Goal: Task Accomplishment & Management: Manage account settings

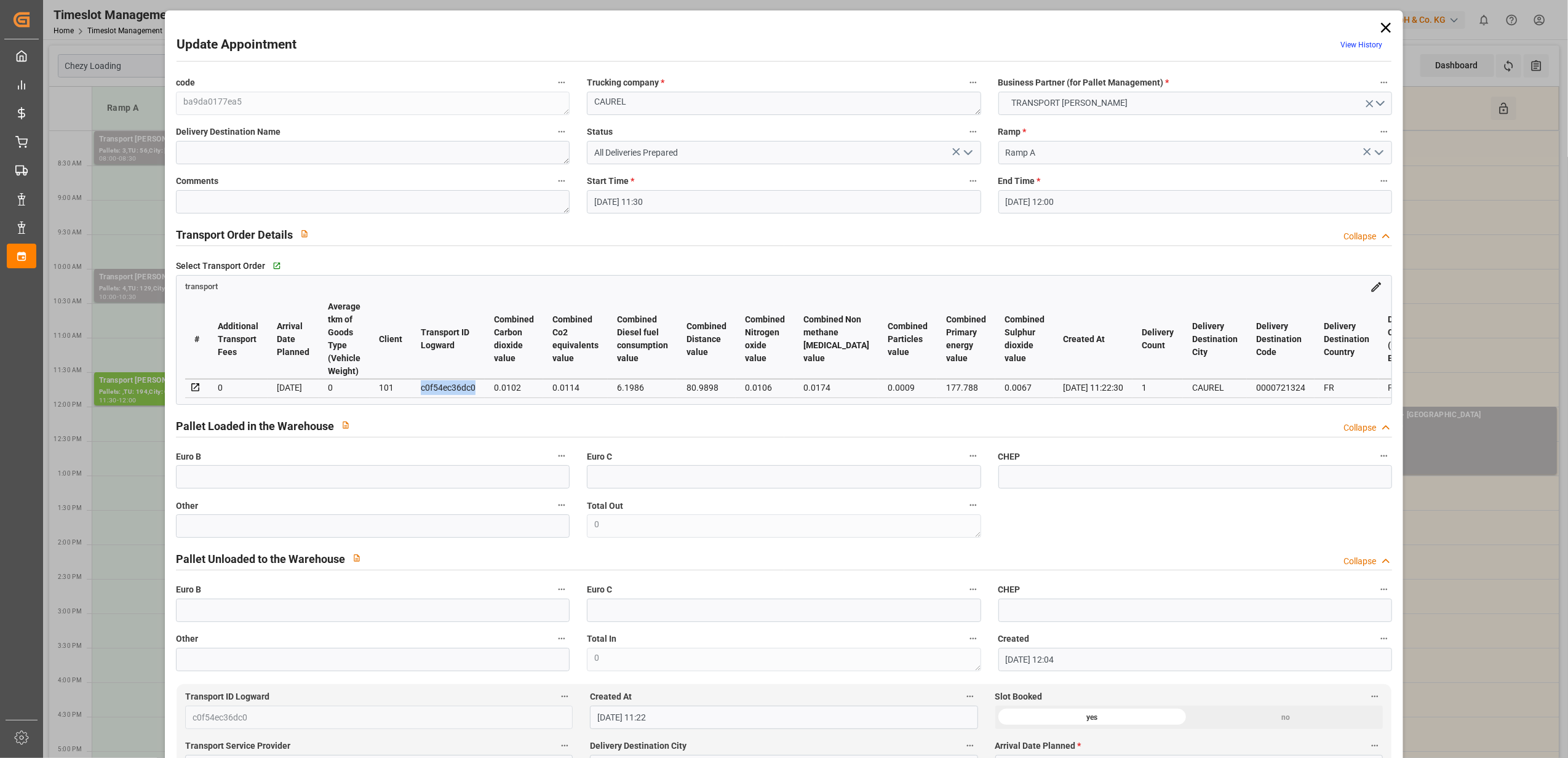
click at [1385, 23] on icon at bounding box center [1385, 27] width 17 height 17
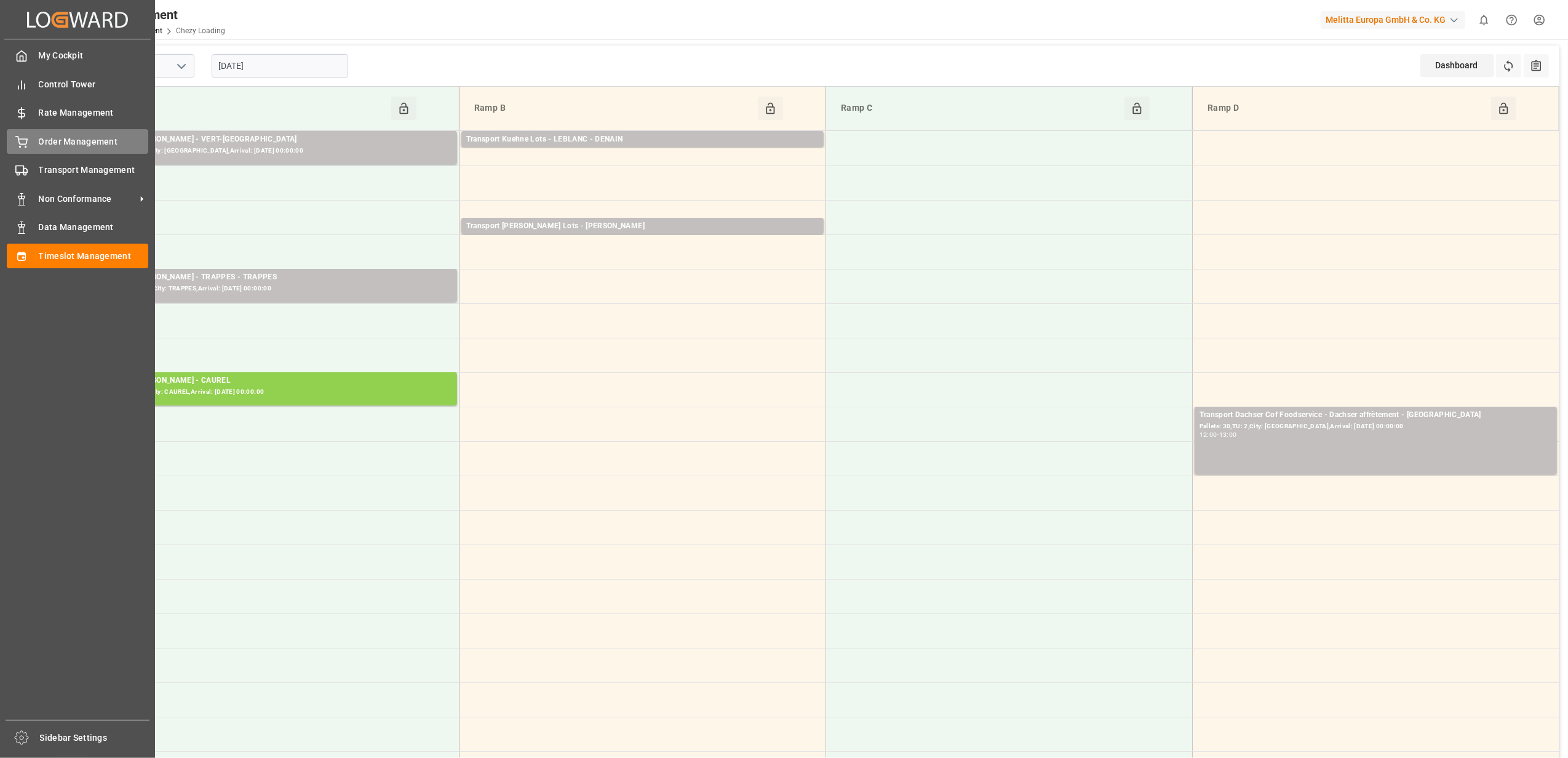
click at [12, 144] on div at bounding box center [17, 142] width 21 height 12
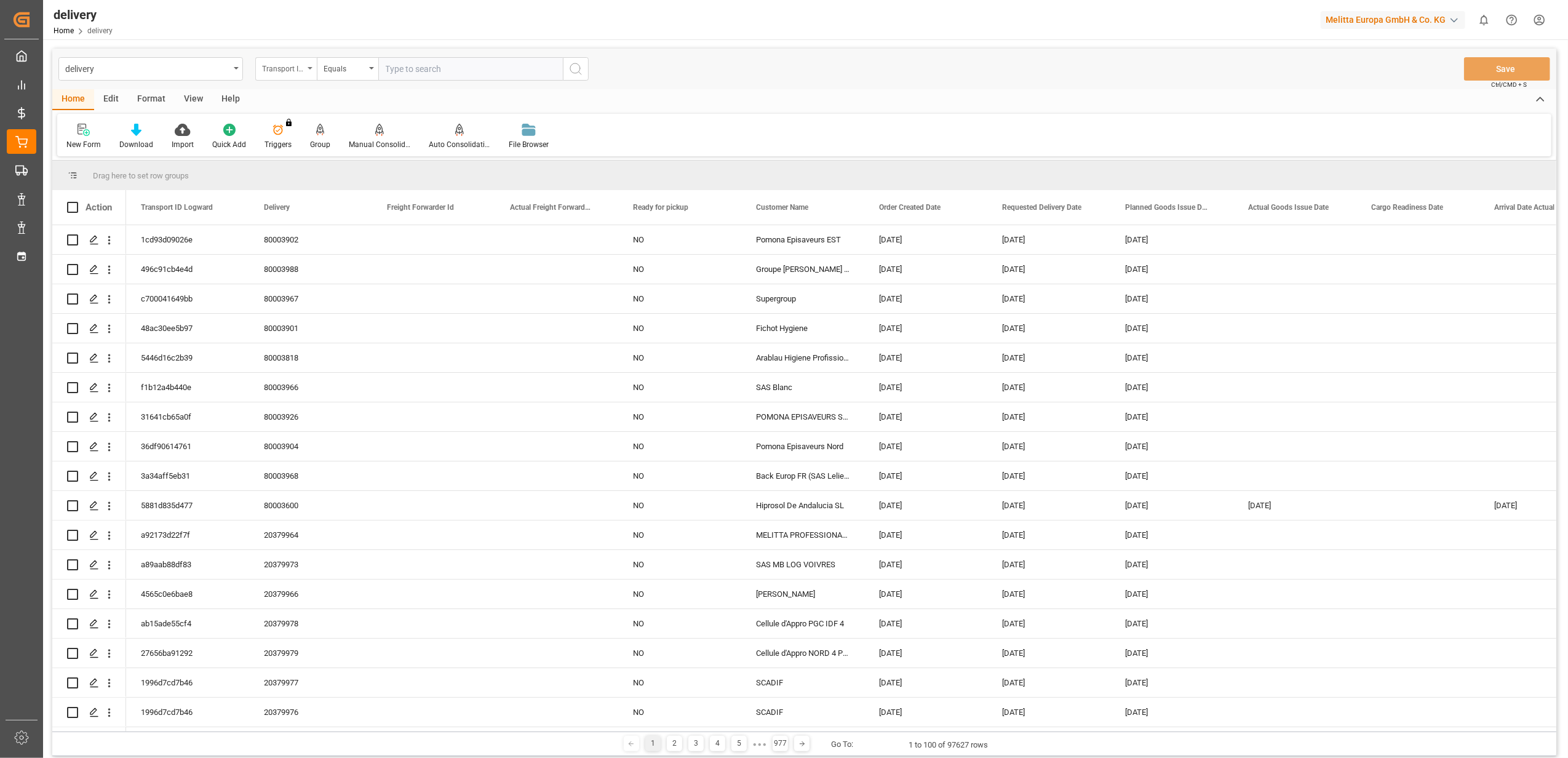
click at [309, 69] on icon "open menu" at bounding box center [311, 68] width 5 height 3
click at [324, 154] on div "Delivery" at bounding box center [347, 151] width 183 height 26
click at [459, 65] on input "text" at bounding box center [470, 69] width 185 height 23
paste input "20378689"
type input "20378689"
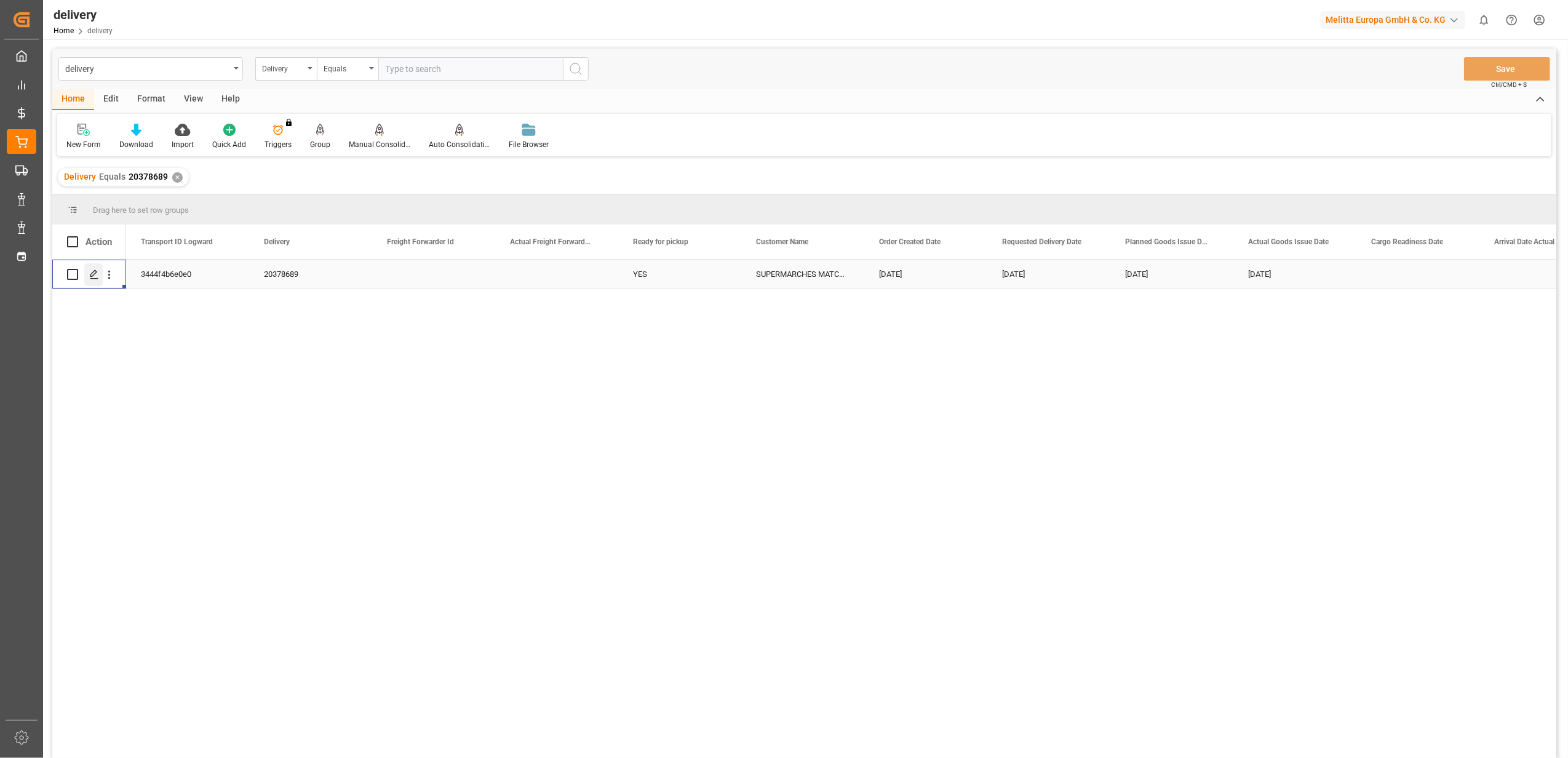
click at [92, 276] on icon "Press SPACE to select this row." at bounding box center [94, 274] width 10 height 10
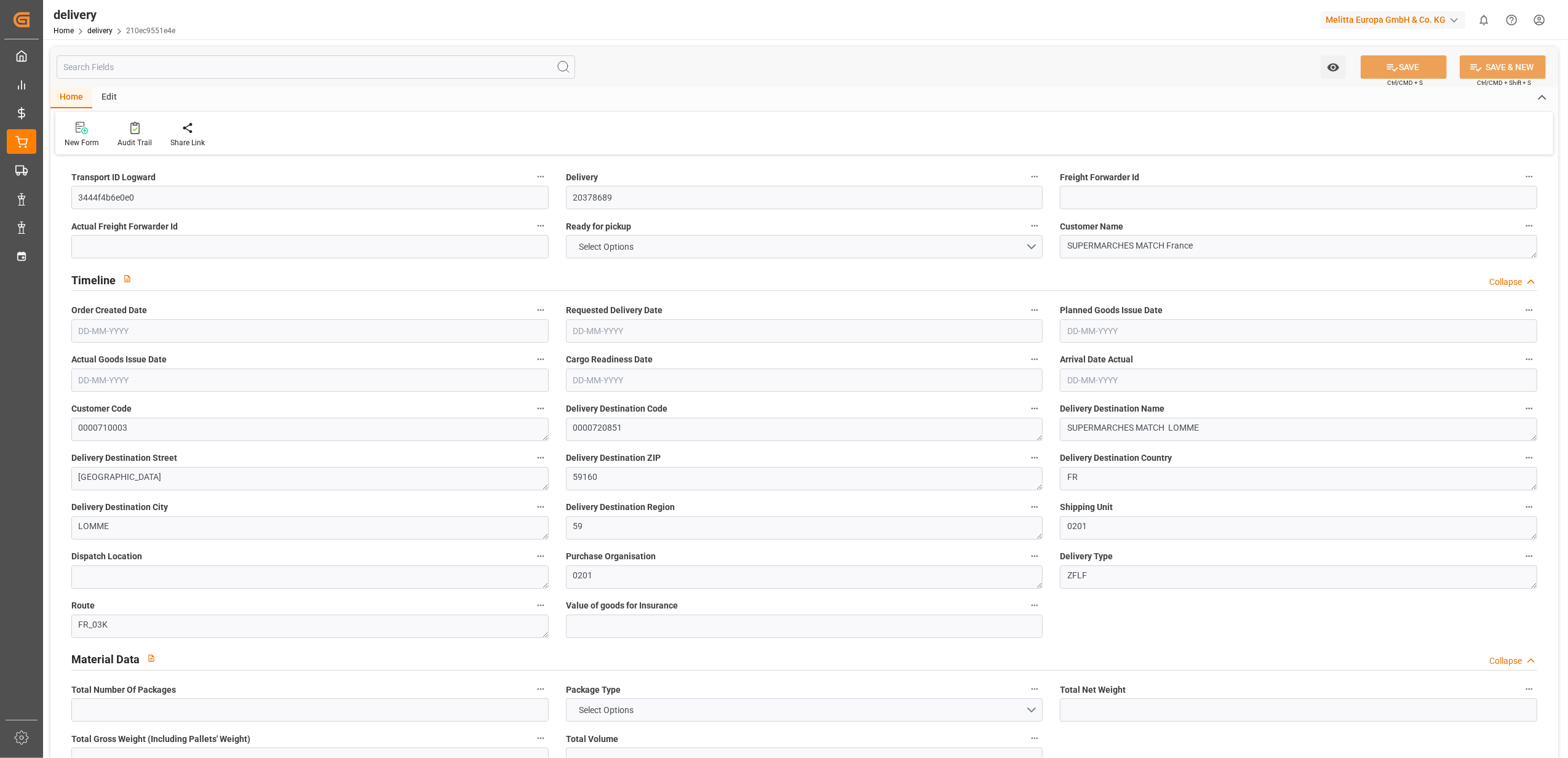
type input "2"
type input "83.52"
type input "148.528"
type input "624.384"
type input "64"
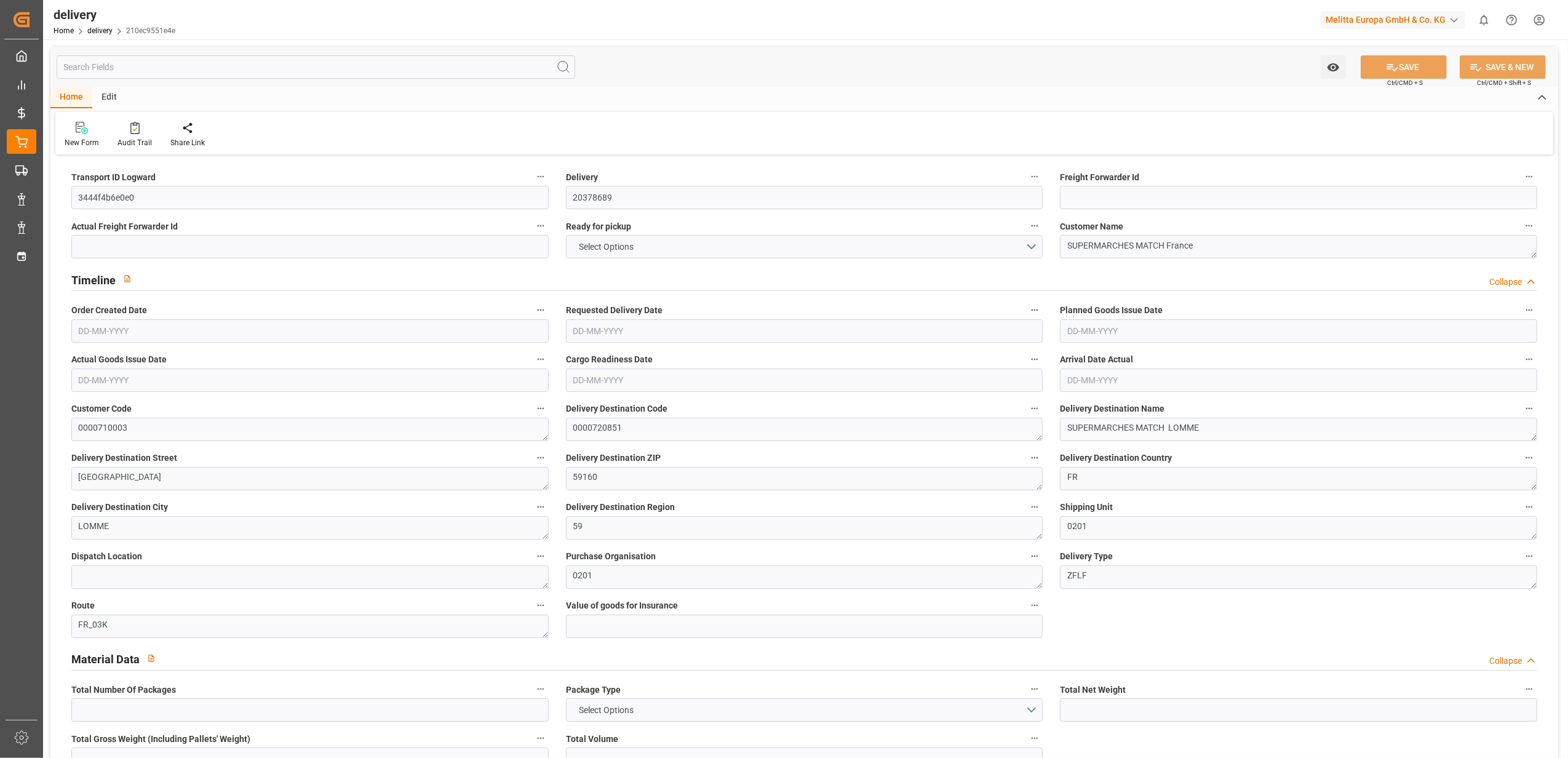
type input "2"
type input "0"
type input "1"
type input "0"
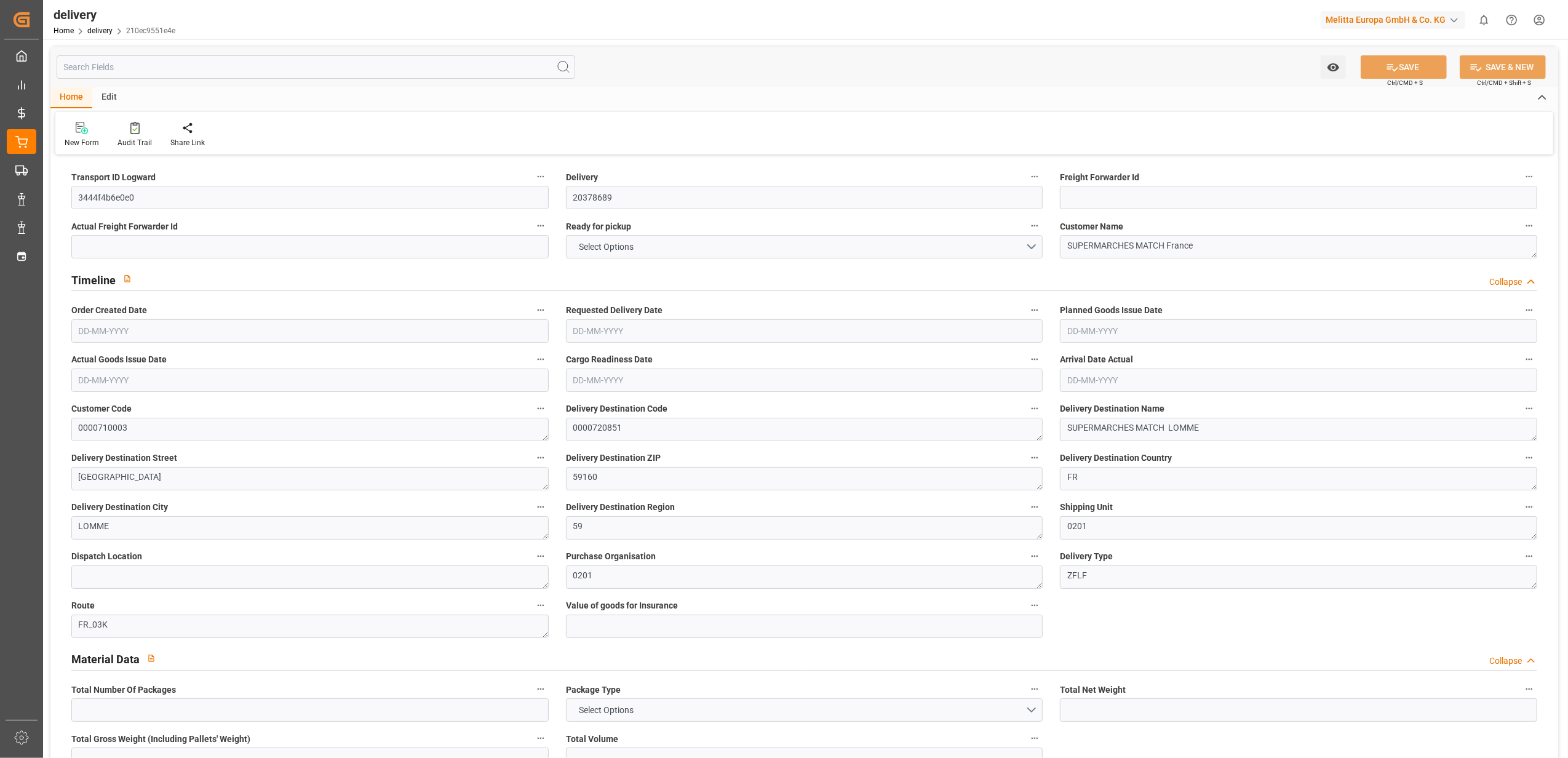
type input "0"
type input "-0.9755"
type input "28.86"
type input "27.8845"
type input "0"
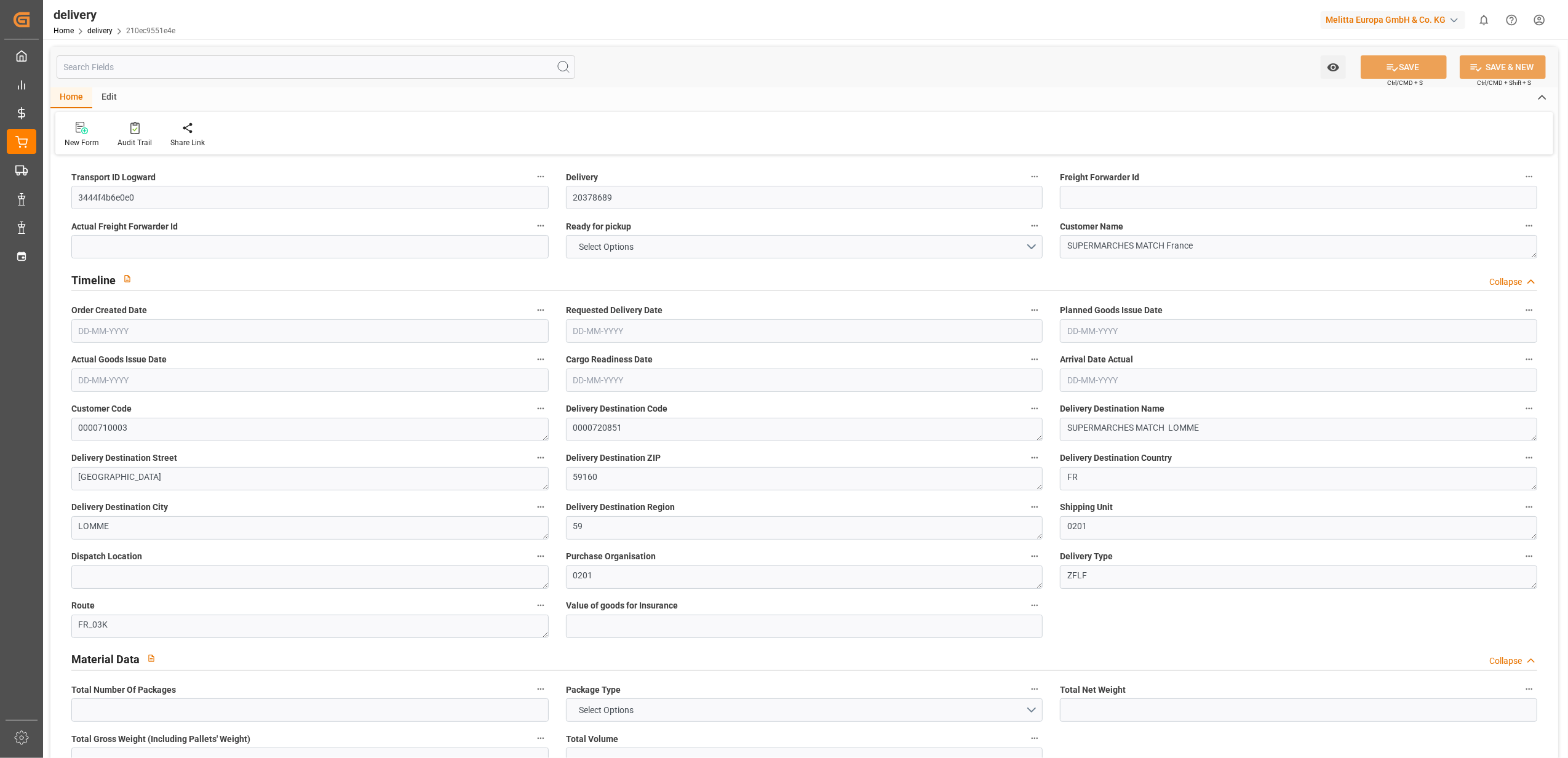
type input "23.04"
type input "1.5"
type input "1.3"
type input "0"
type input "3"
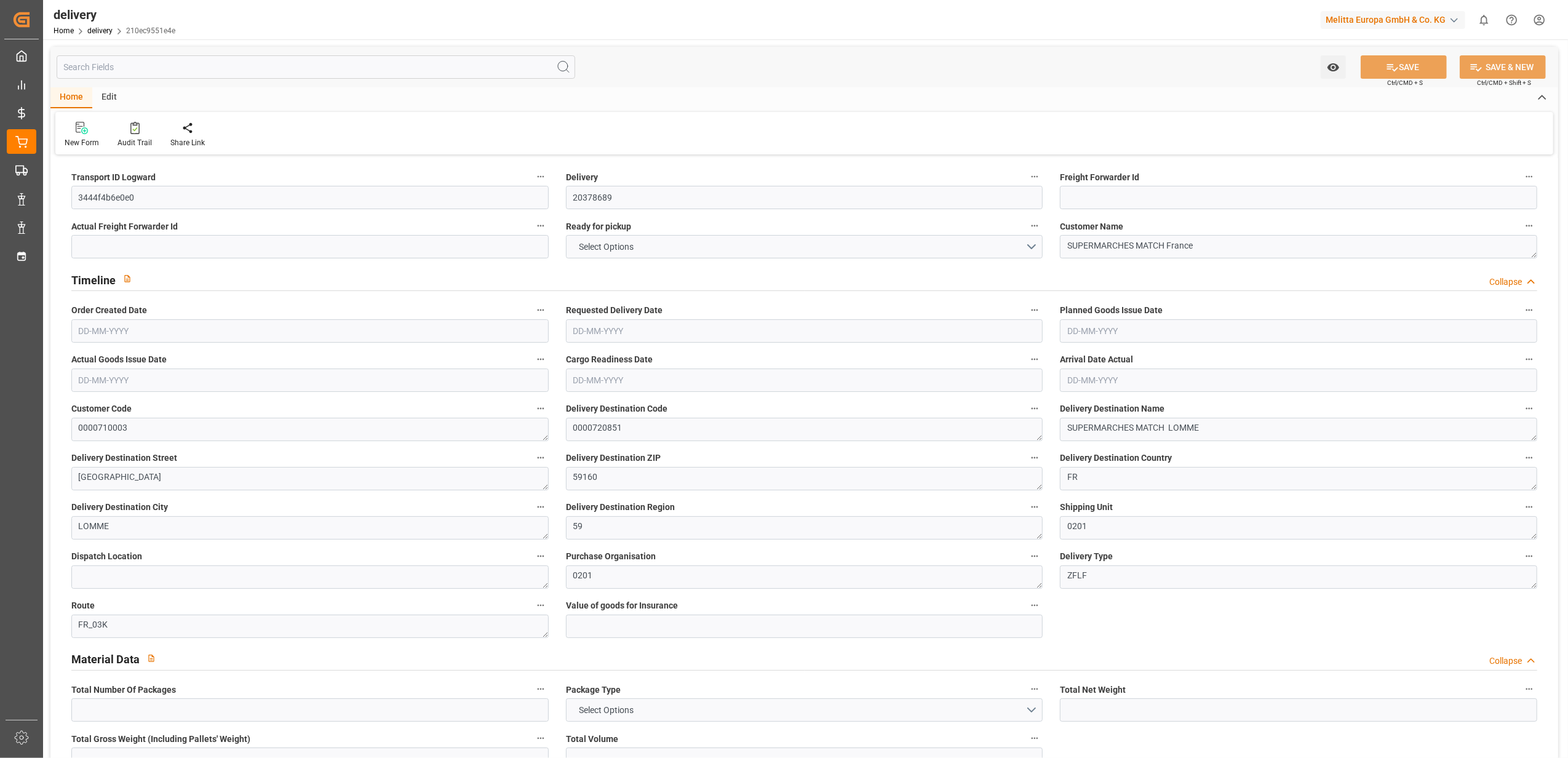
type input "102.528"
type input "101"
type input "588.5679"
type input "0.0377"
type input "0"
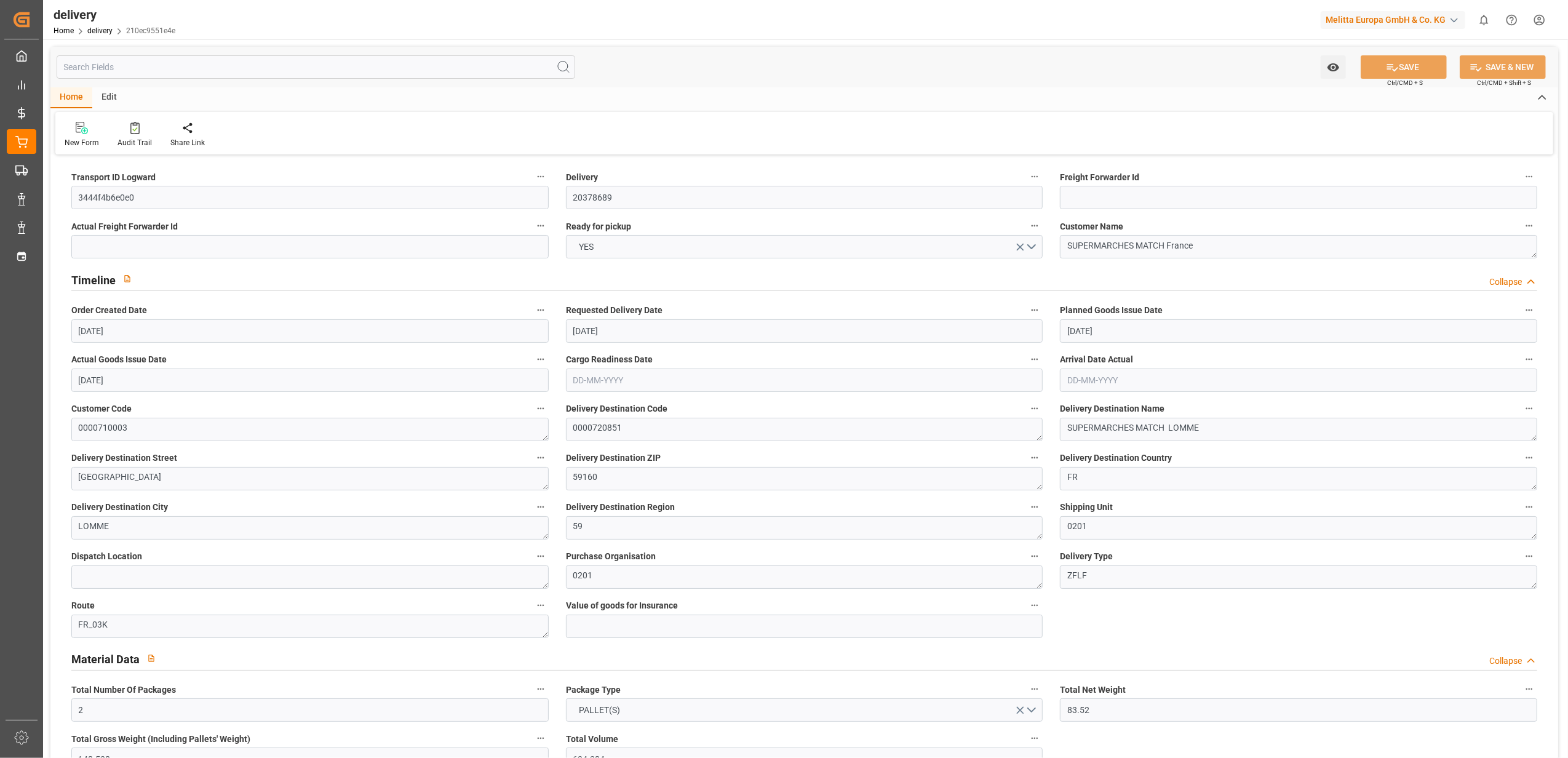
type input "[DATE]"
type input "[DATE] 11:01"
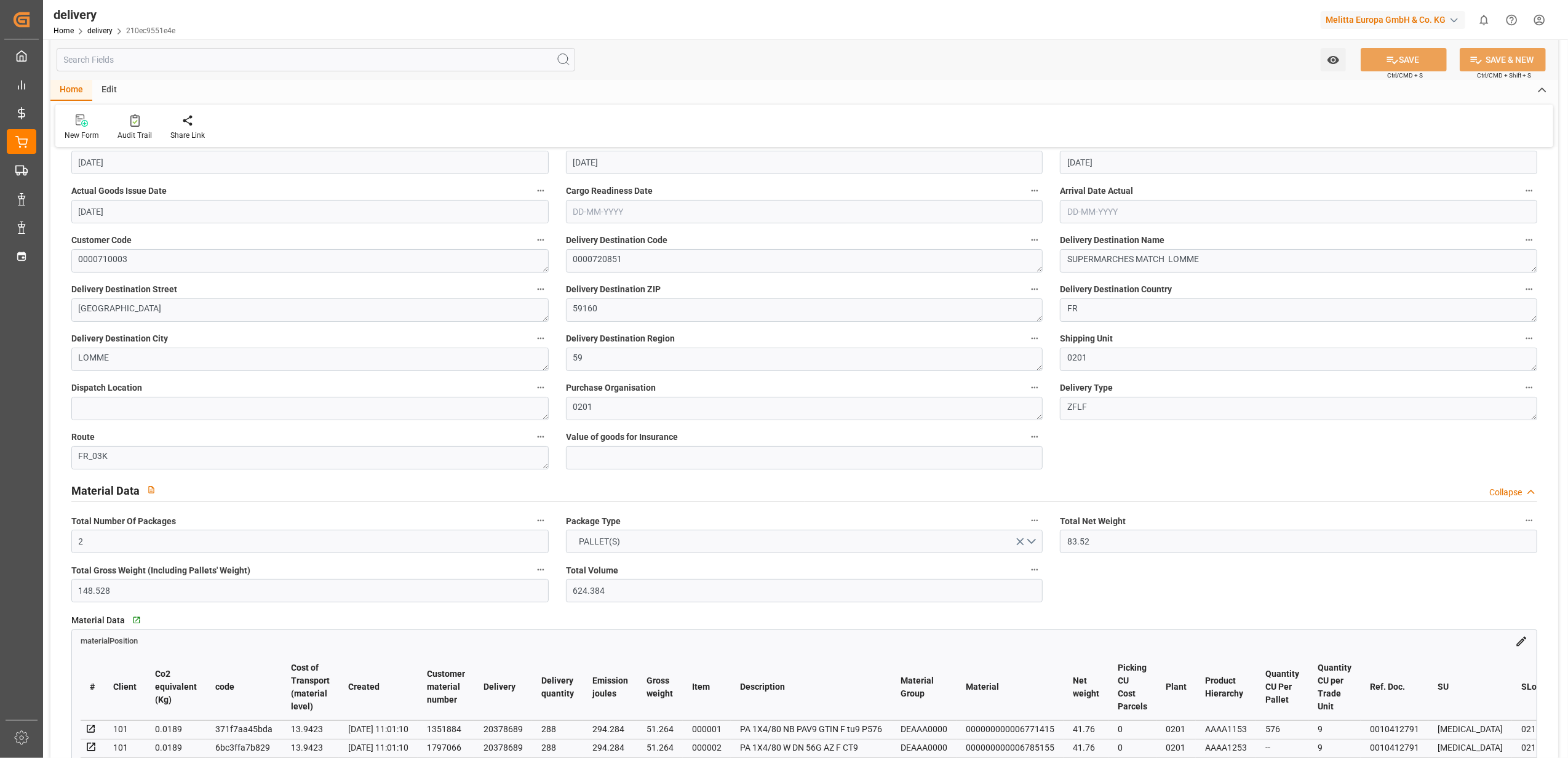
scroll to position [246, 0]
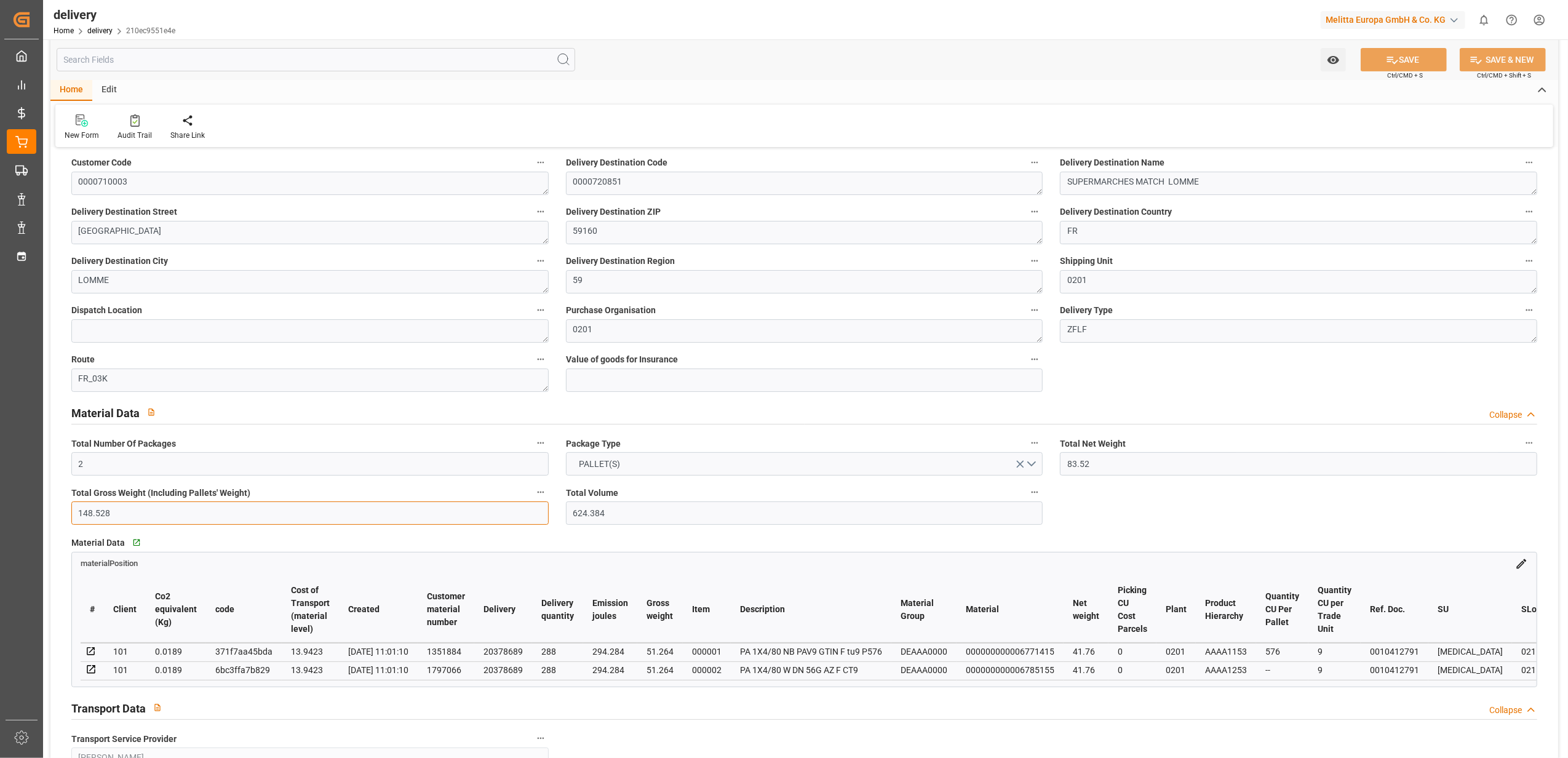
click at [185, 520] on input "148.528" at bounding box center [310, 513] width 477 height 23
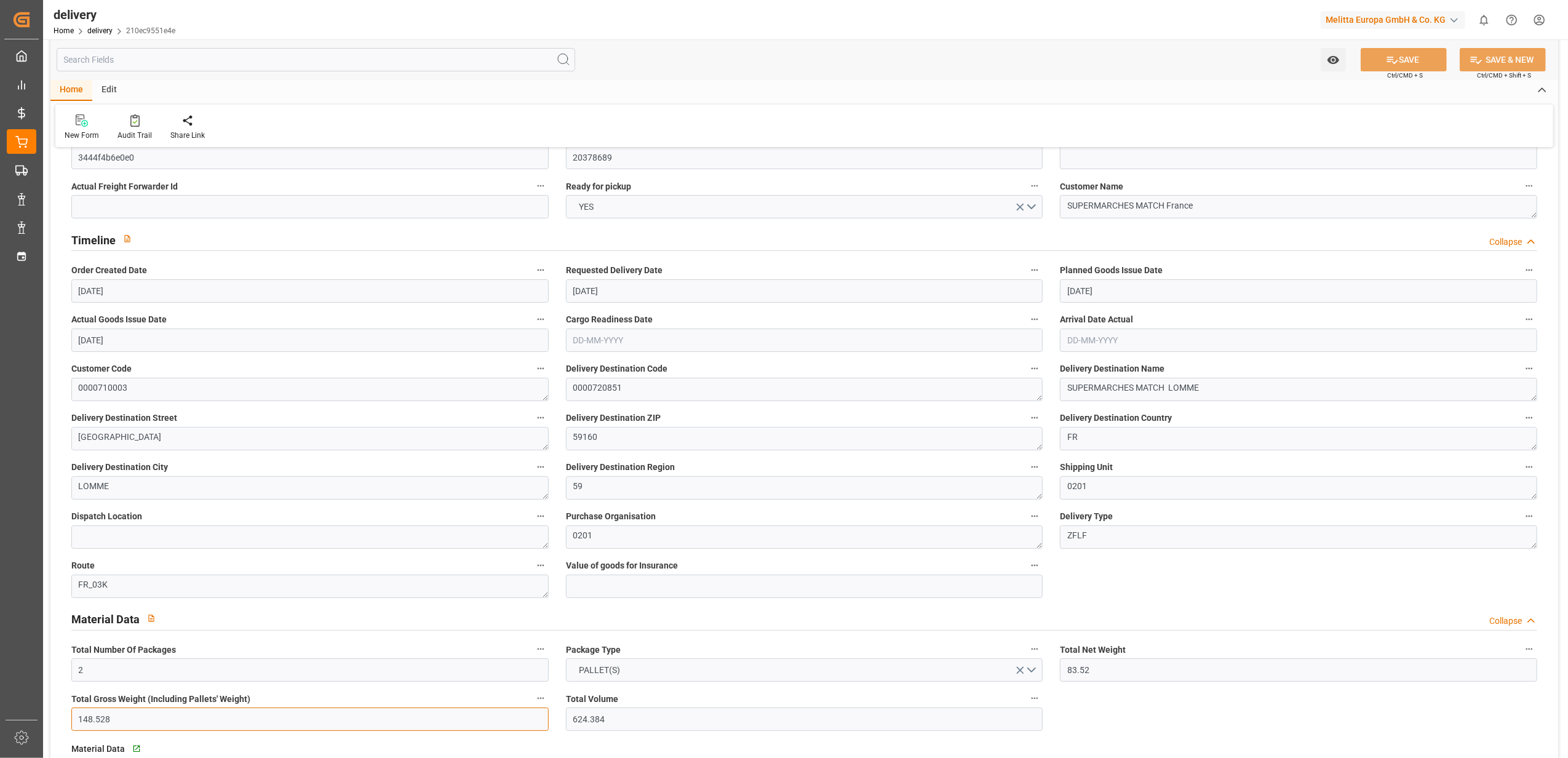
scroll to position [0, 0]
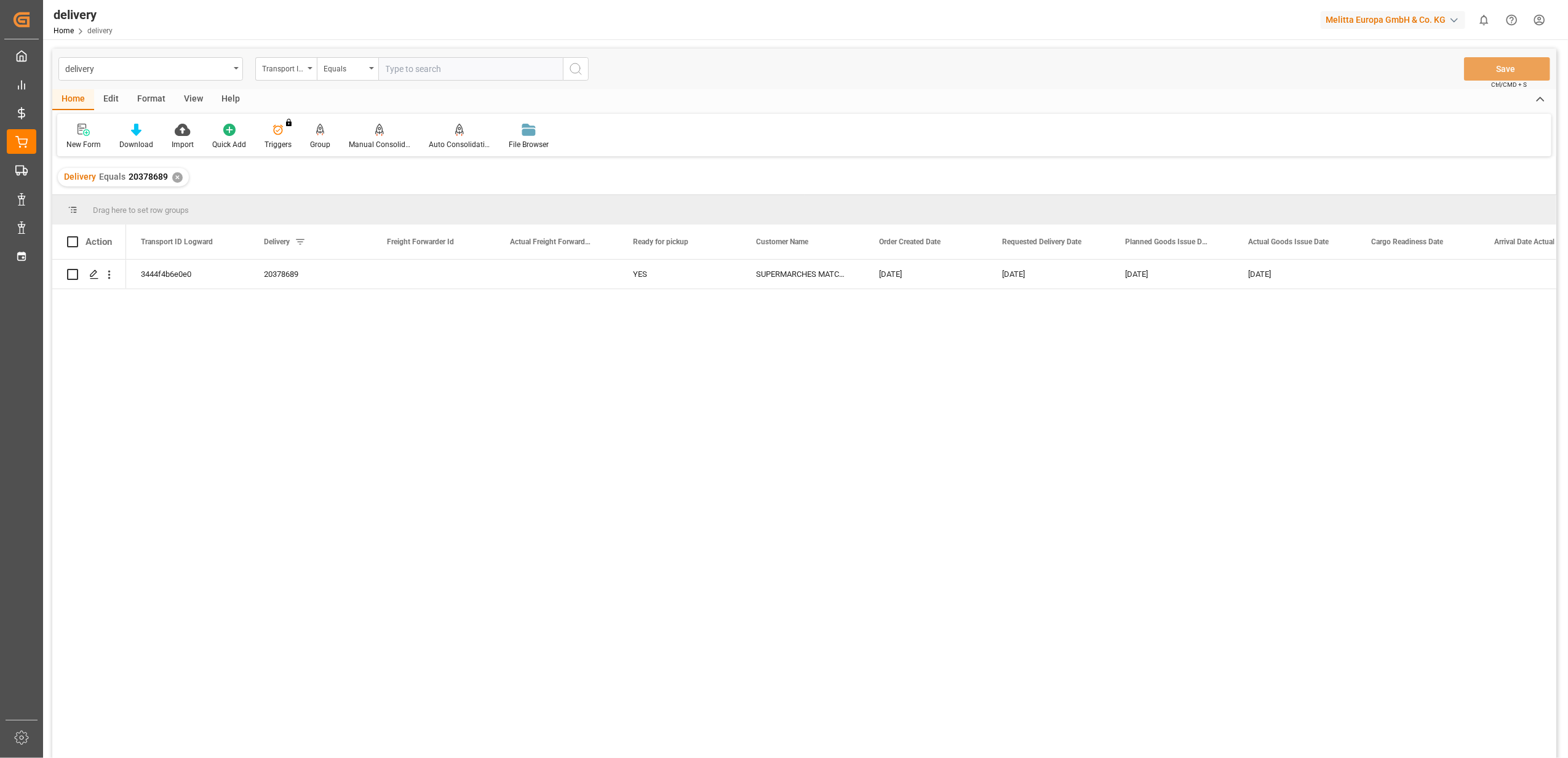
click at [178, 173] on div "✕" at bounding box center [178, 178] width 11 height 11
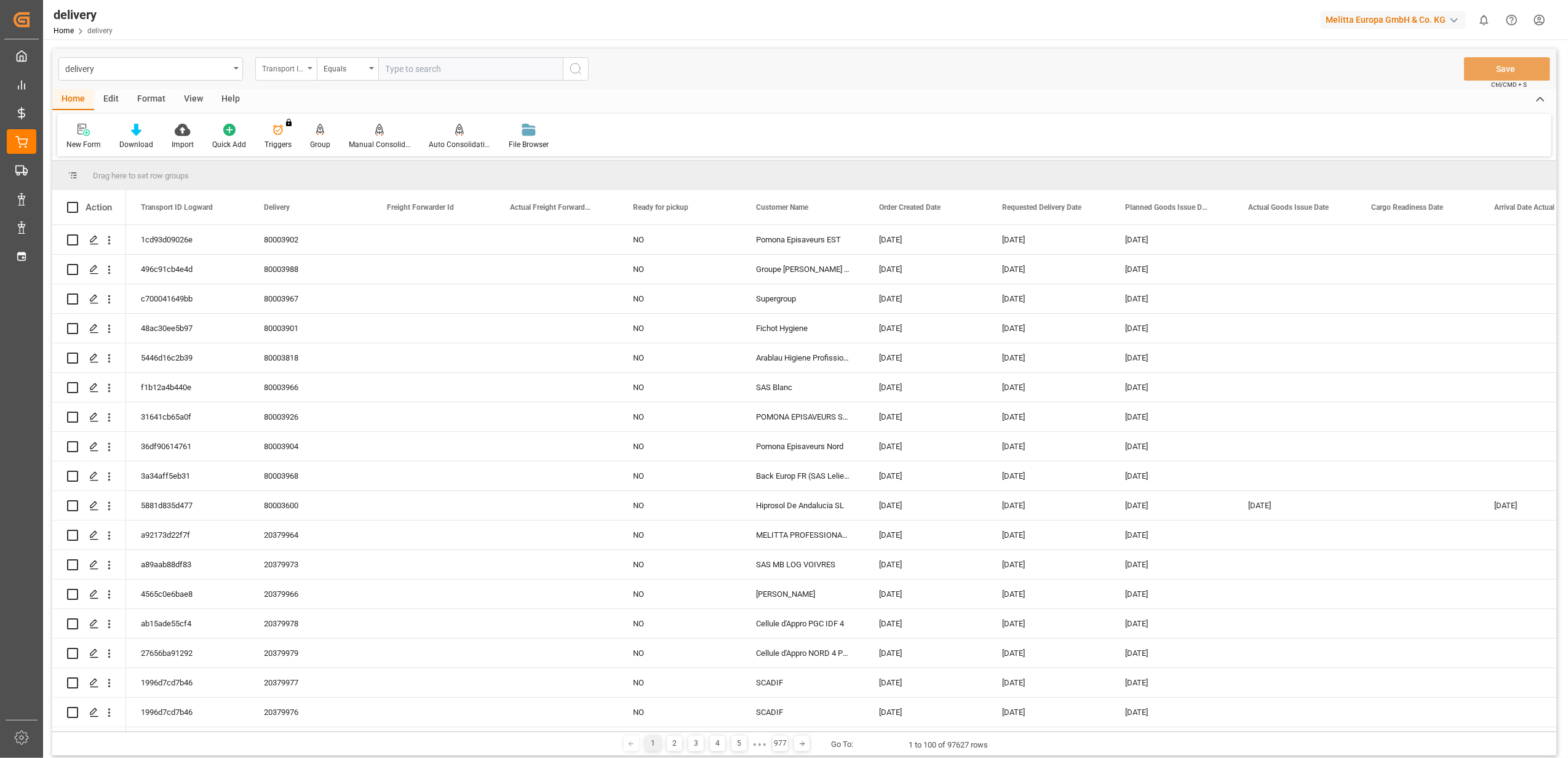
click at [310, 70] on div "Transport ID Logward" at bounding box center [286, 69] width 62 height 23
click at [308, 148] on div "Delivery" at bounding box center [347, 151] width 183 height 26
click at [425, 62] on input "text" at bounding box center [470, 69] width 185 height 23
type input "20378690"
click at [579, 70] on circle "search button" at bounding box center [575, 68] width 10 height 10
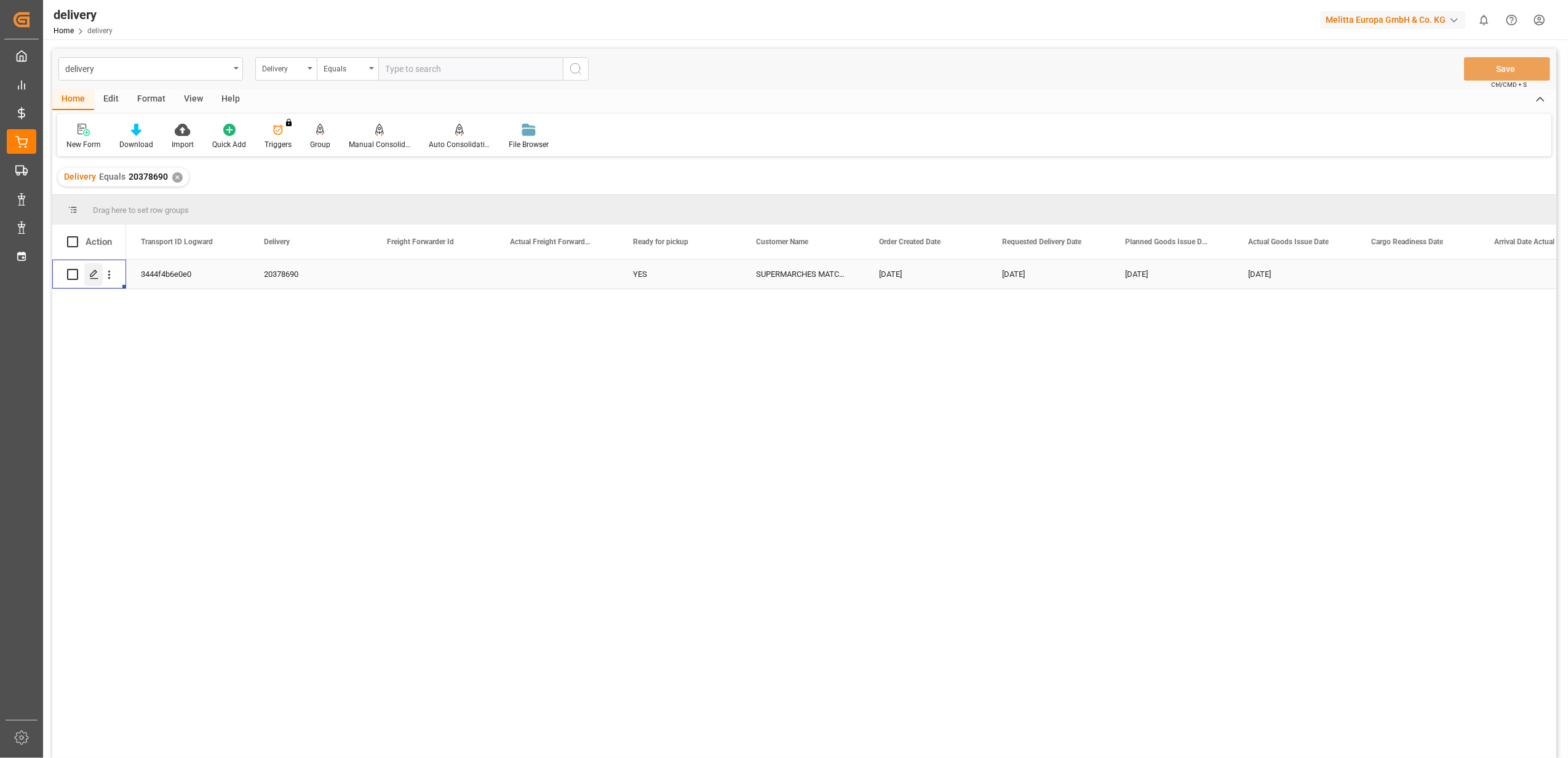
click at [96, 277] on icon "Press SPACE to select this row." at bounding box center [94, 274] width 10 height 10
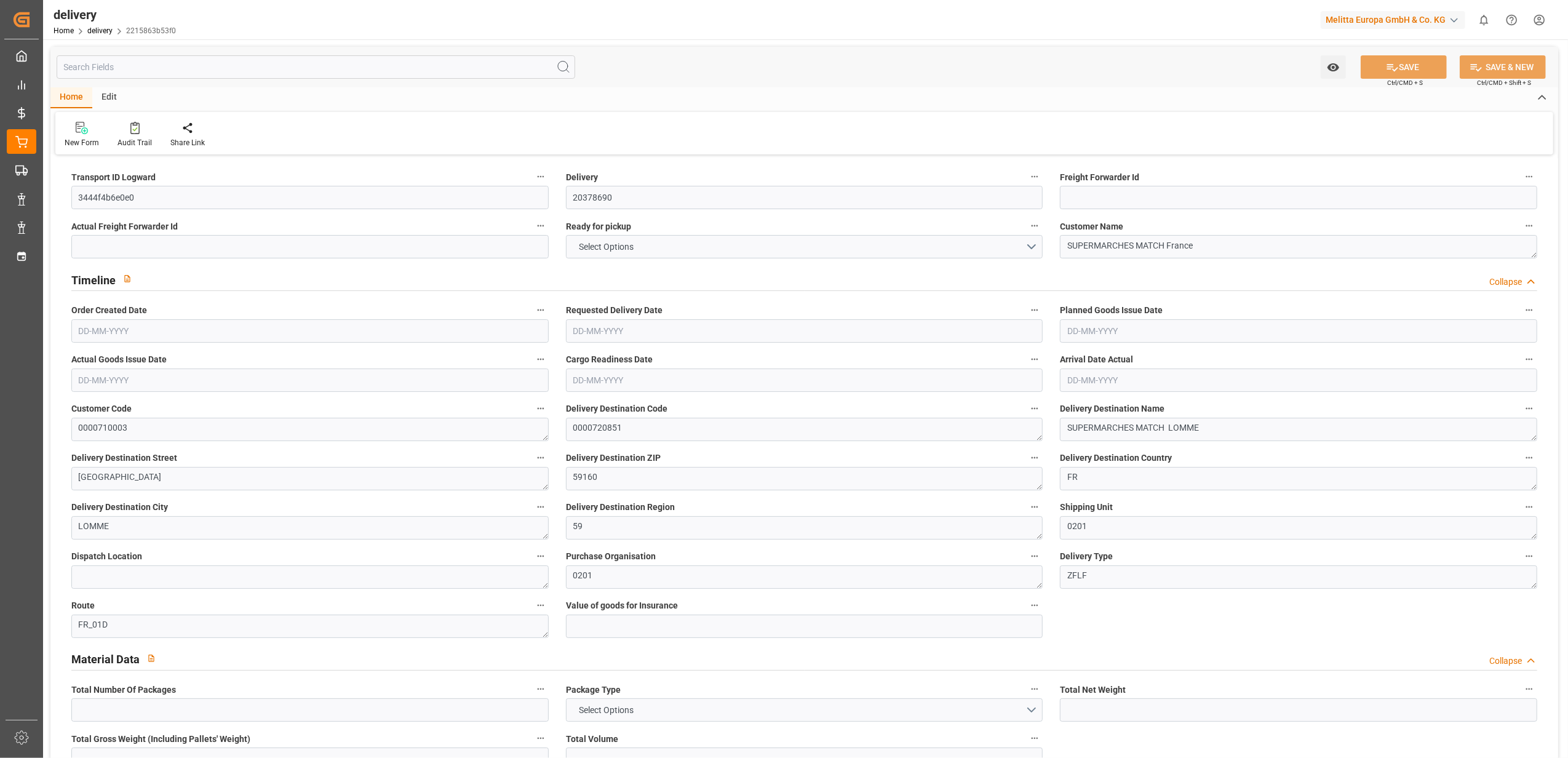
type input "10"
type input "1607.04"
type input "2006.384"
type input "4077.392"
type input "182"
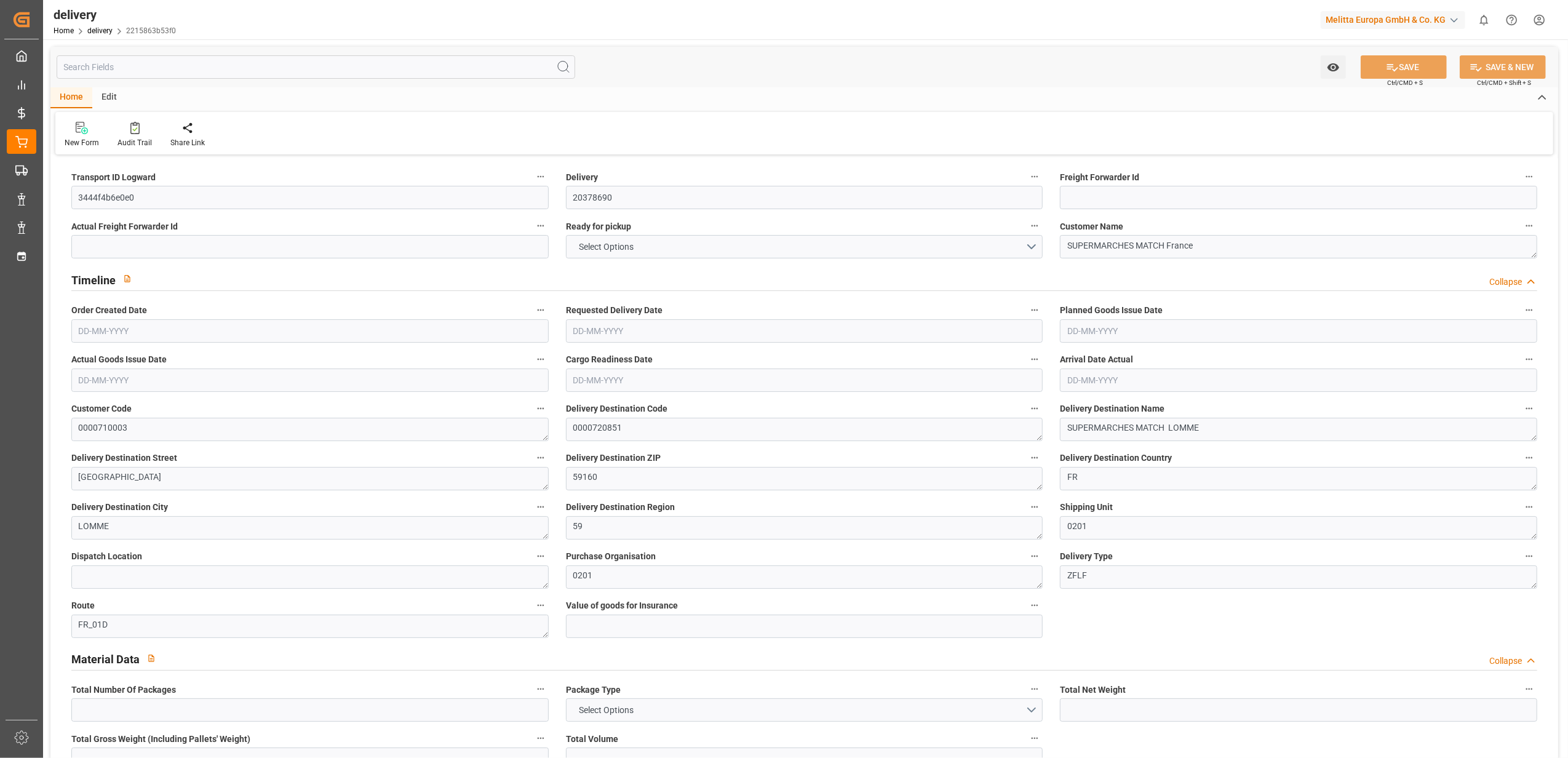
type input "10"
type input "2"
type input "5"
type input "0"
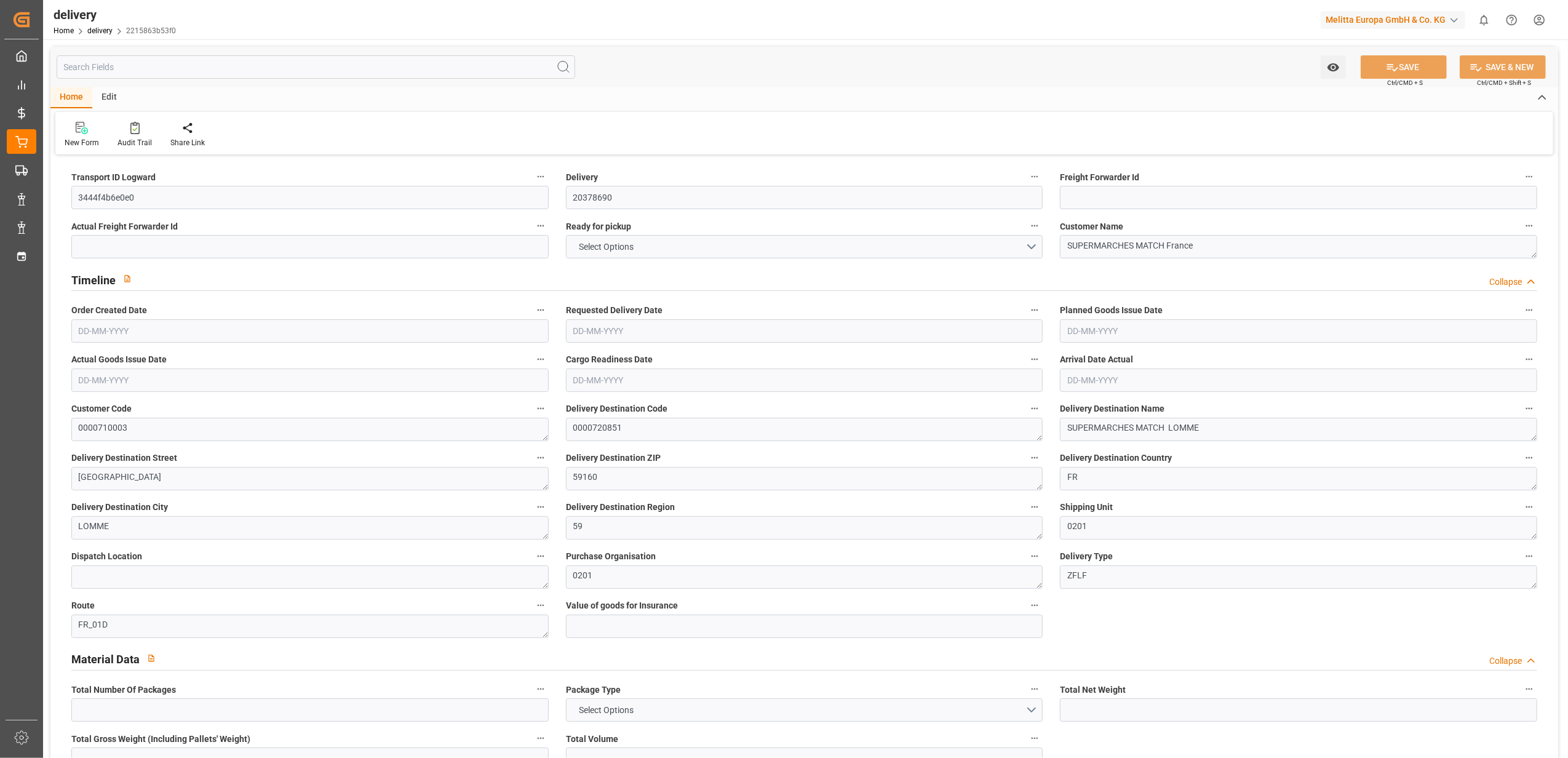
type input "0"
type input "-4.8773"
type input "144.3"
type input "139.4227"
type input "4.9"
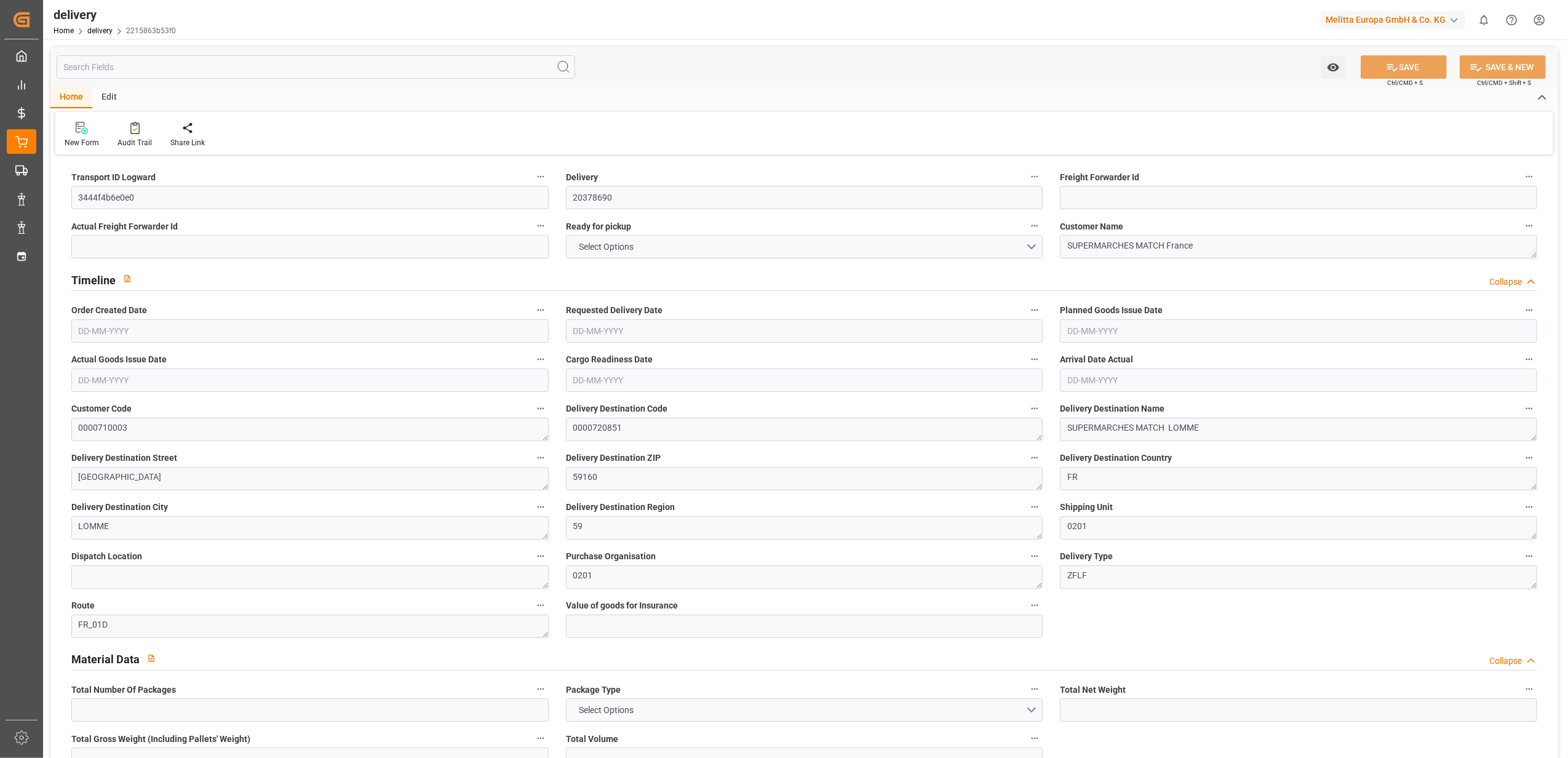
type input "65.52"
type input "1.5"
type input "1.3"
type input "0"
type input "15"
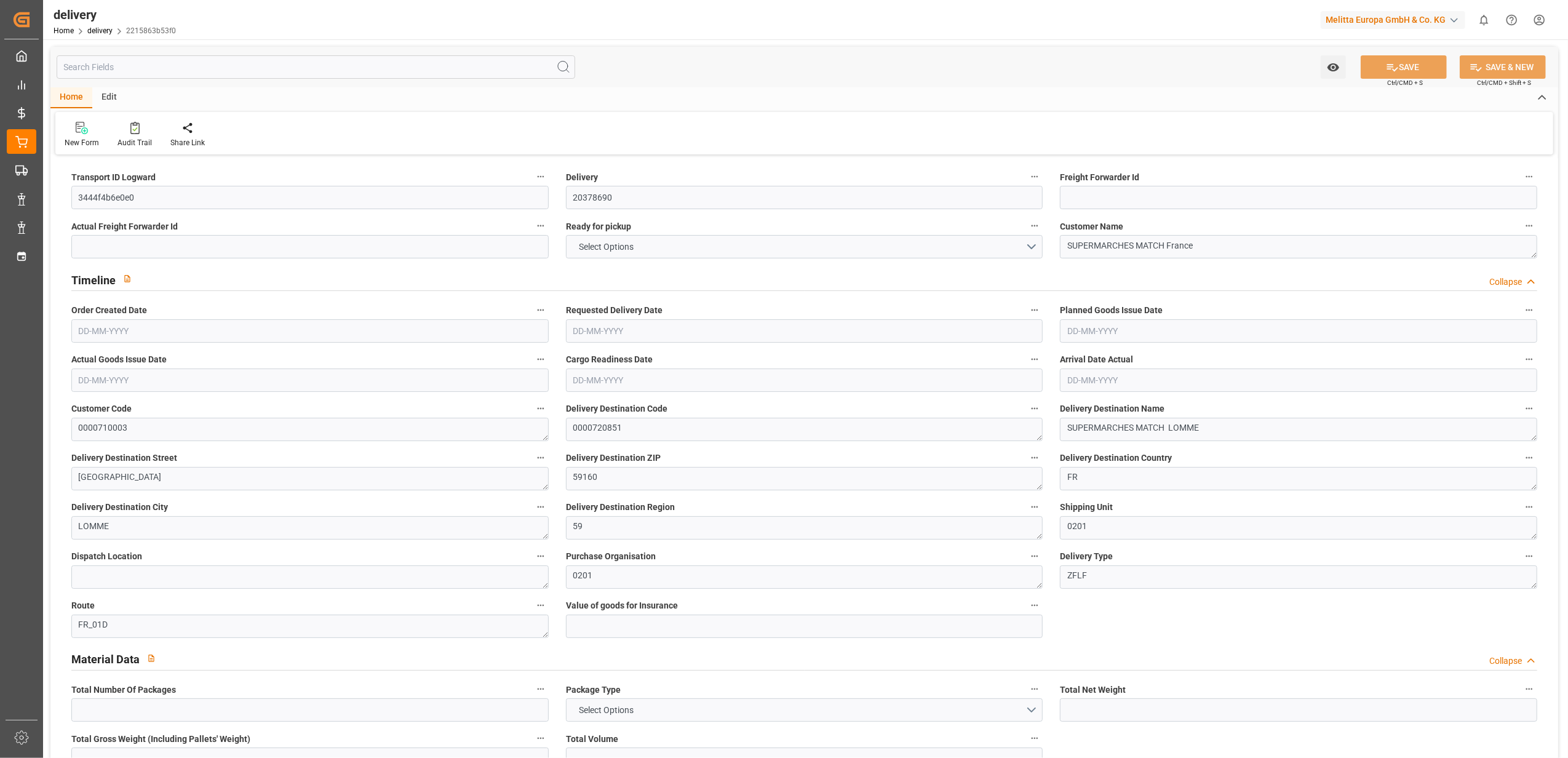
type input "1731.824"
type input "101"
type input "3843.5038"
type input "0.2465"
type input "0"
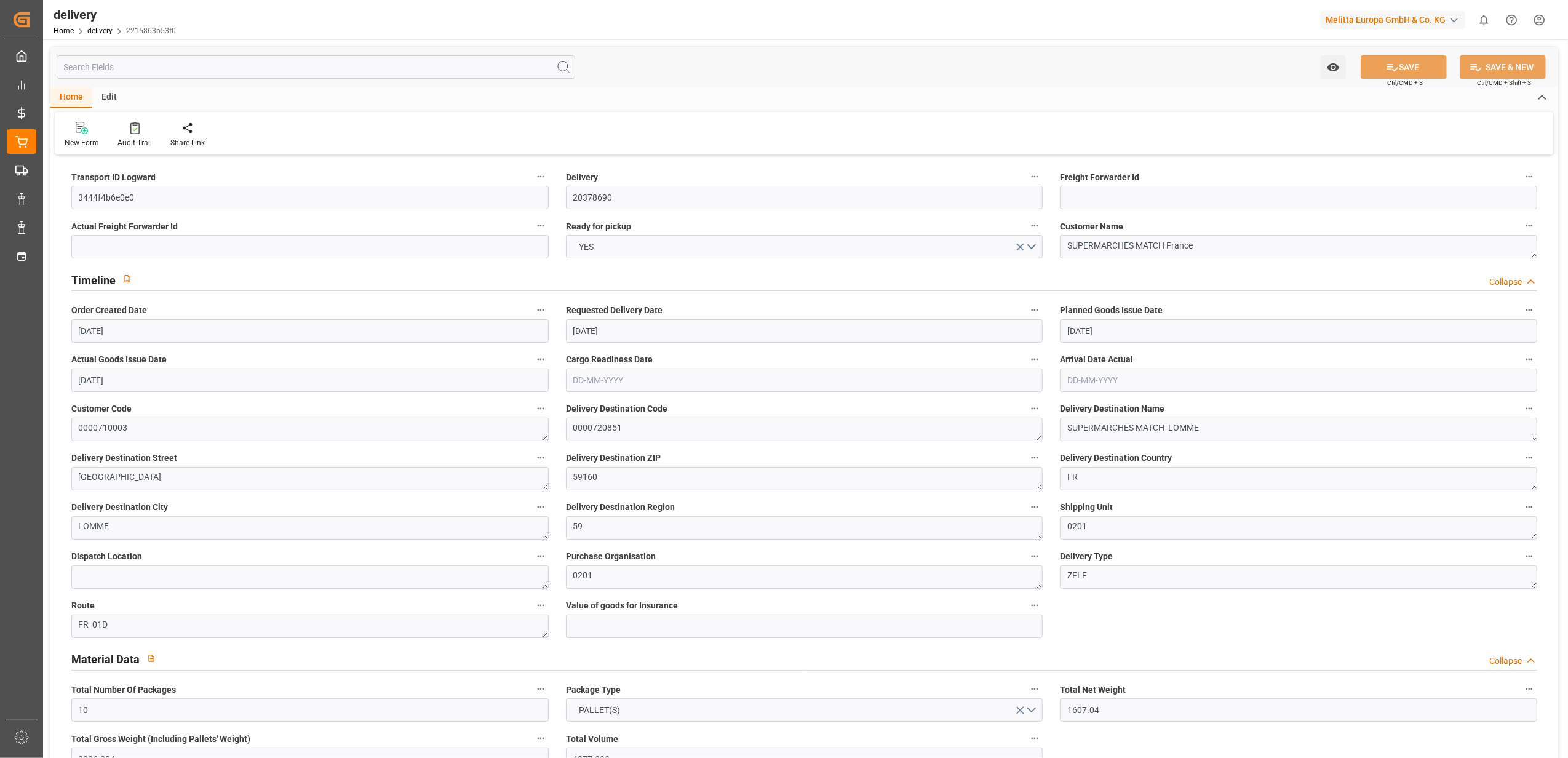
type input "[DATE]"
type input "[DATE] 11:01"
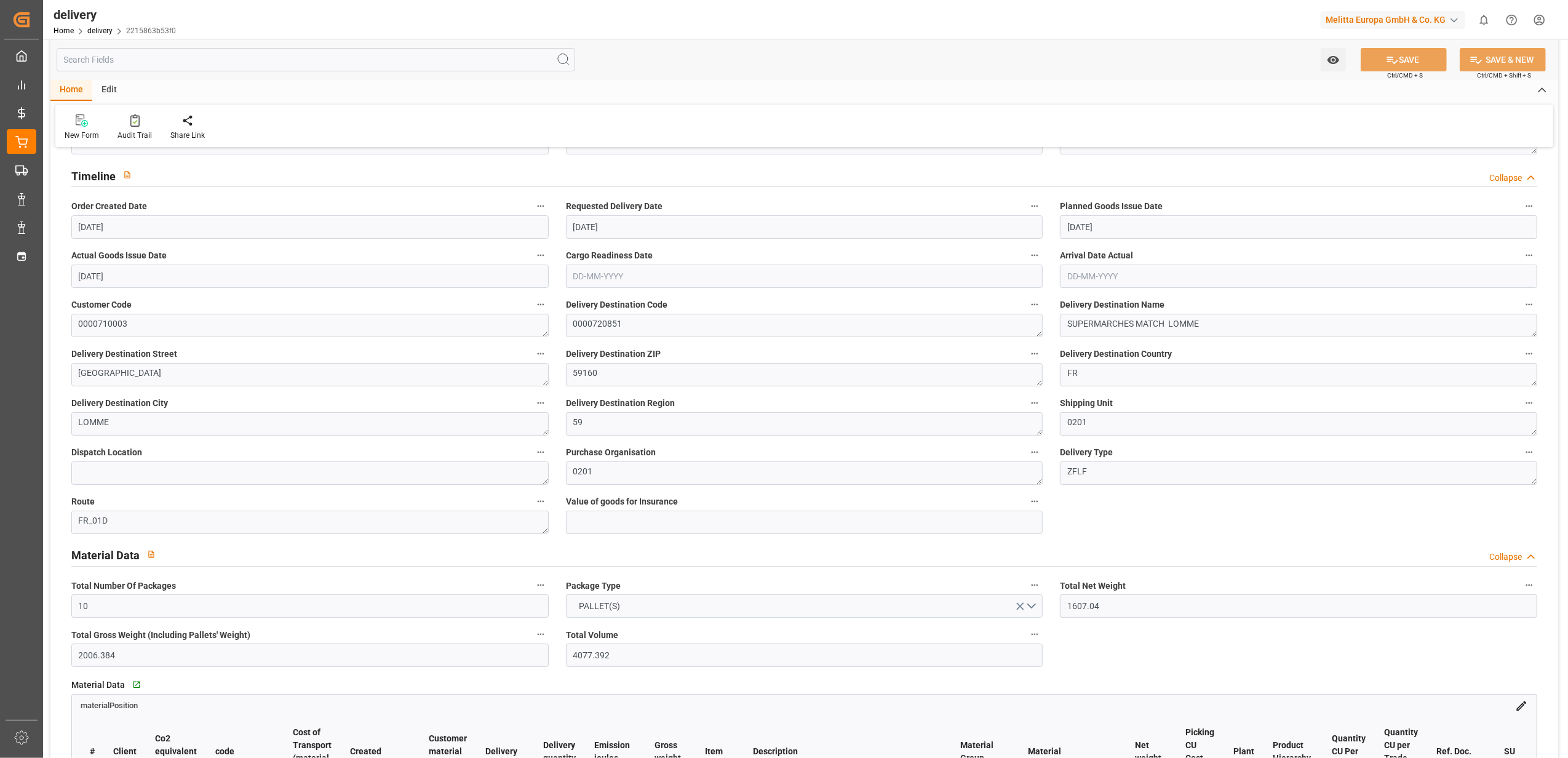
scroll to position [246, 0]
